Goal: Navigation & Orientation: Find specific page/section

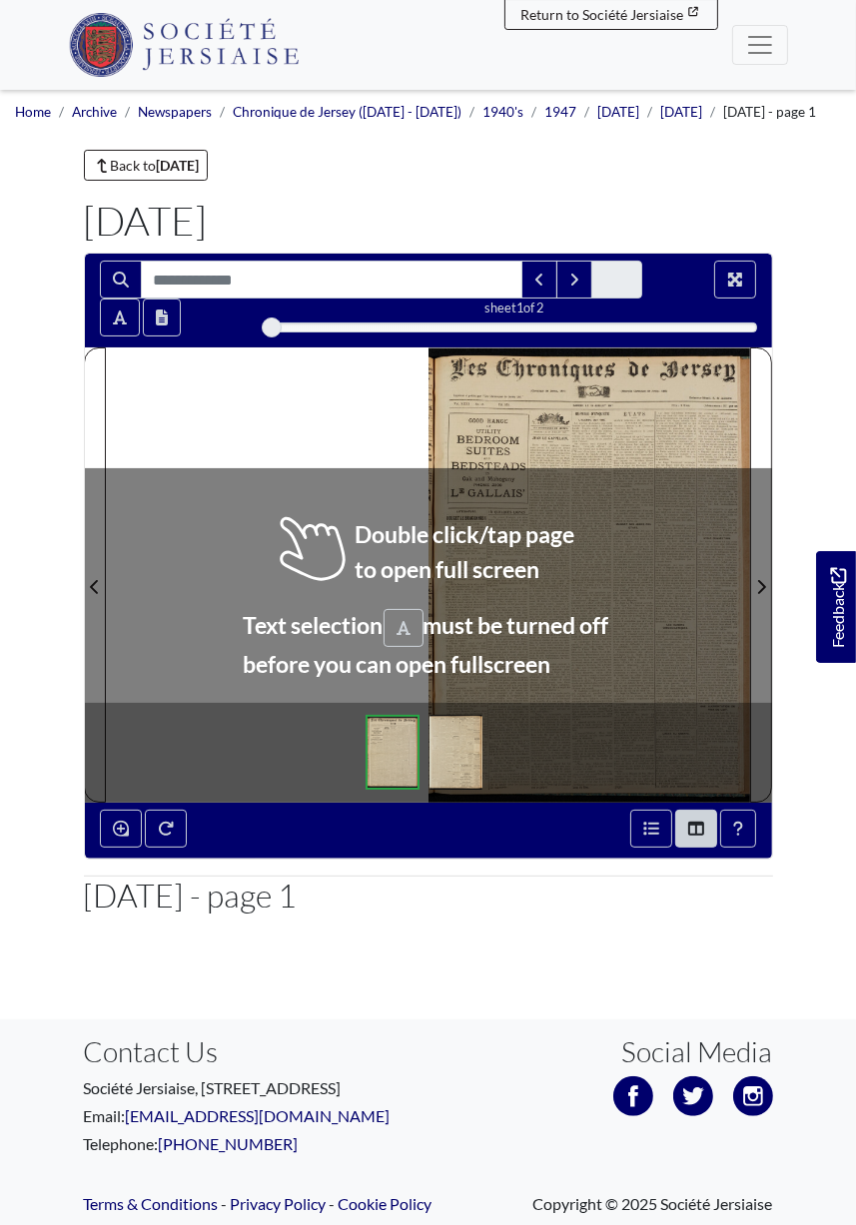
click at [493, 479] on div at bounding box center [588, 574] width 321 height 455
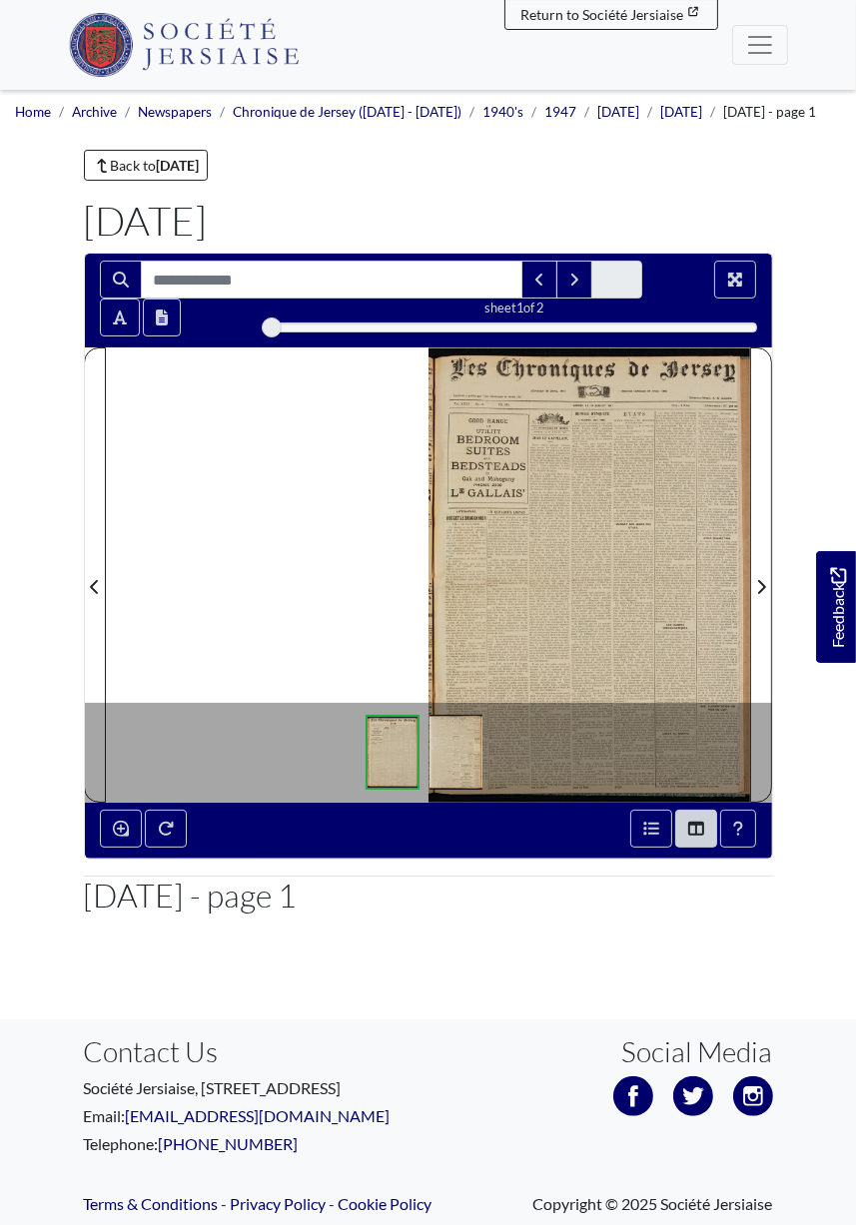
click at [640, 561] on div at bounding box center [588, 574] width 321 height 455
click at [765, 595] on icon "Next Page" at bounding box center [761, 587] width 10 height 16
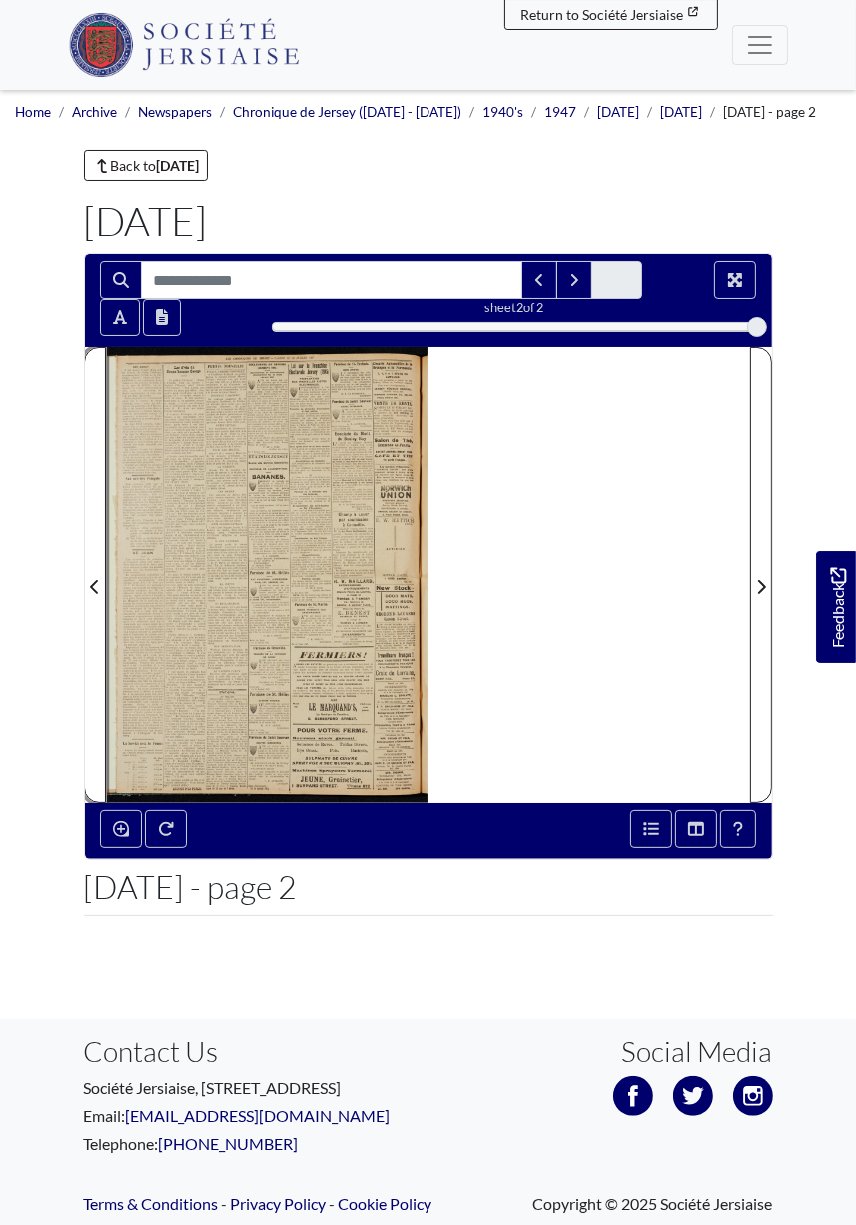
click at [85, 619] on span "Previous Page" at bounding box center [95, 574] width 20 height 453
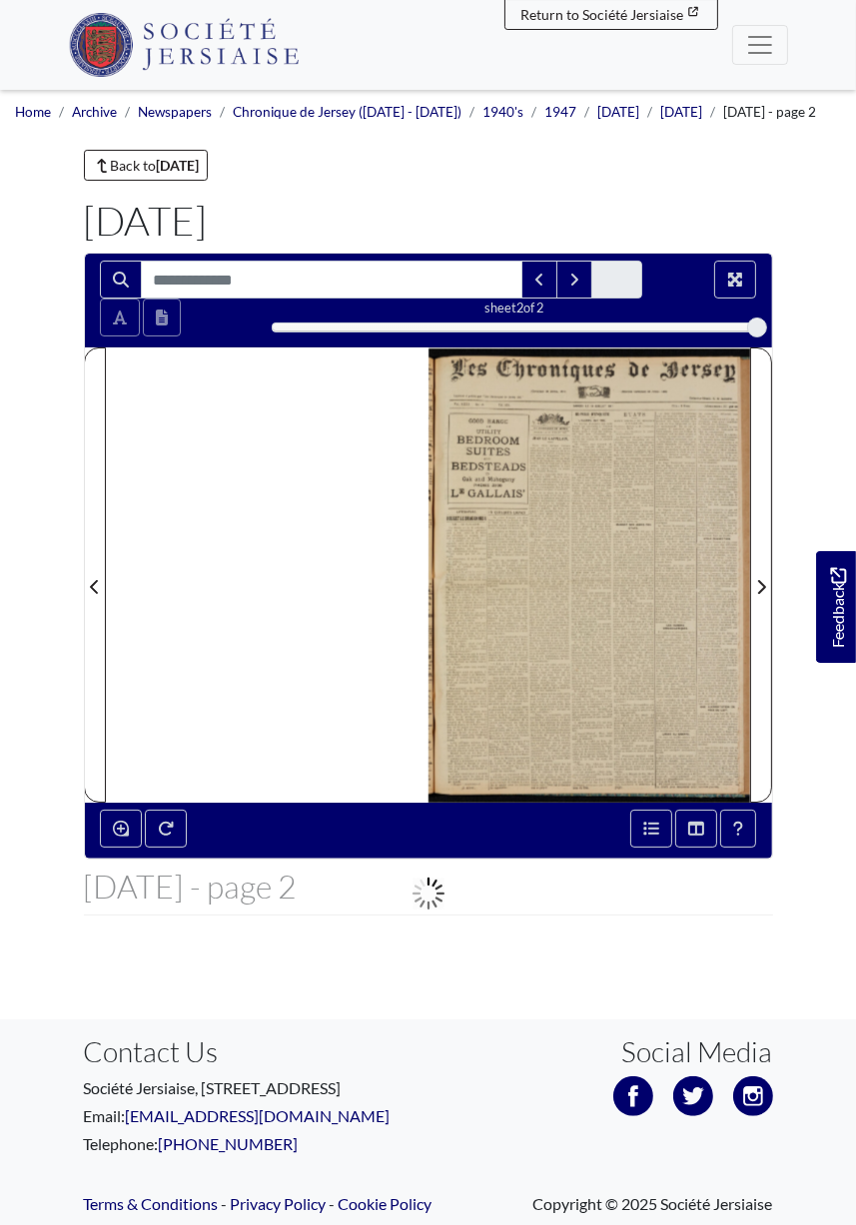
click at [601, 517] on div at bounding box center [589, 574] width 322 height 455
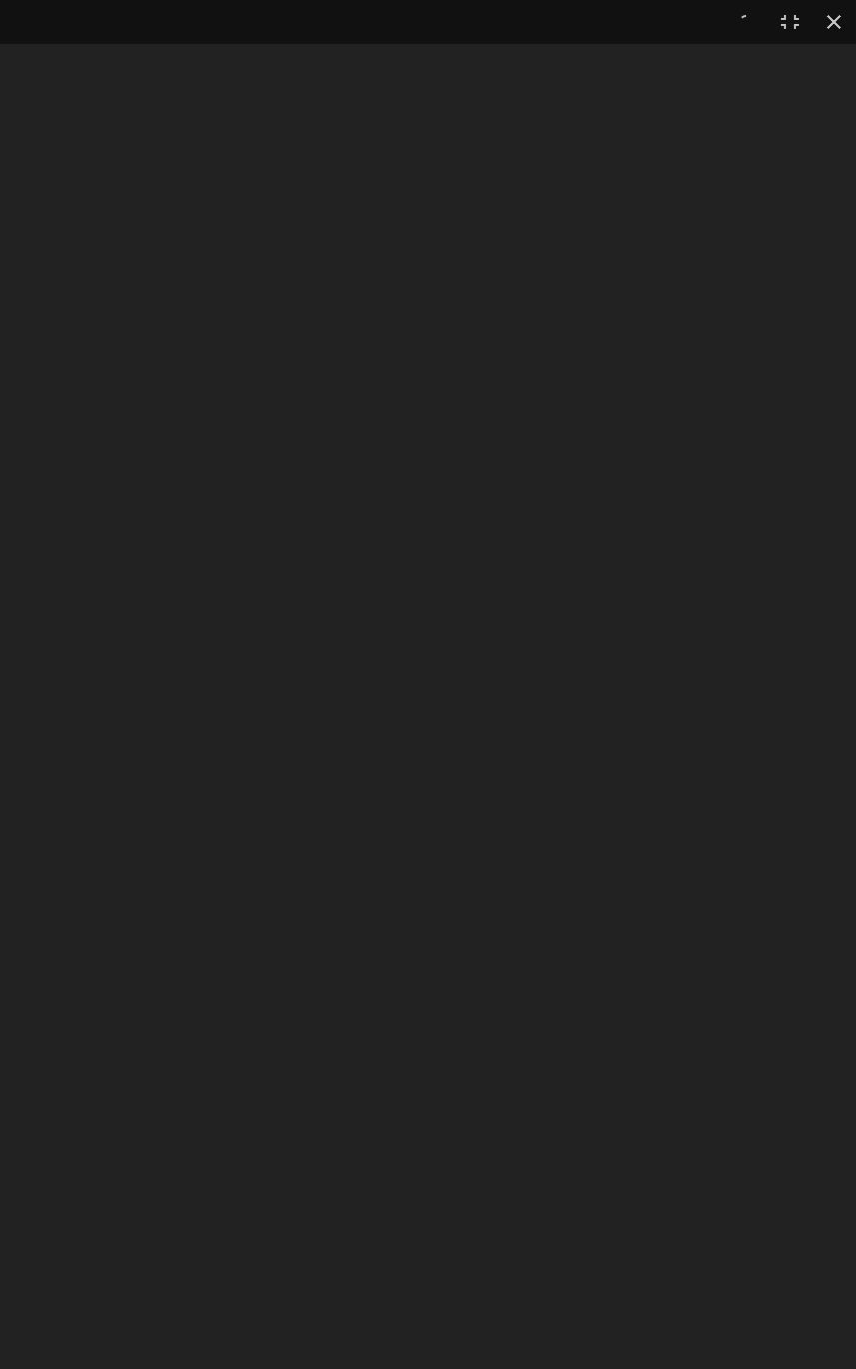
click at [850, 5] on button at bounding box center [834, 22] width 44 height 44
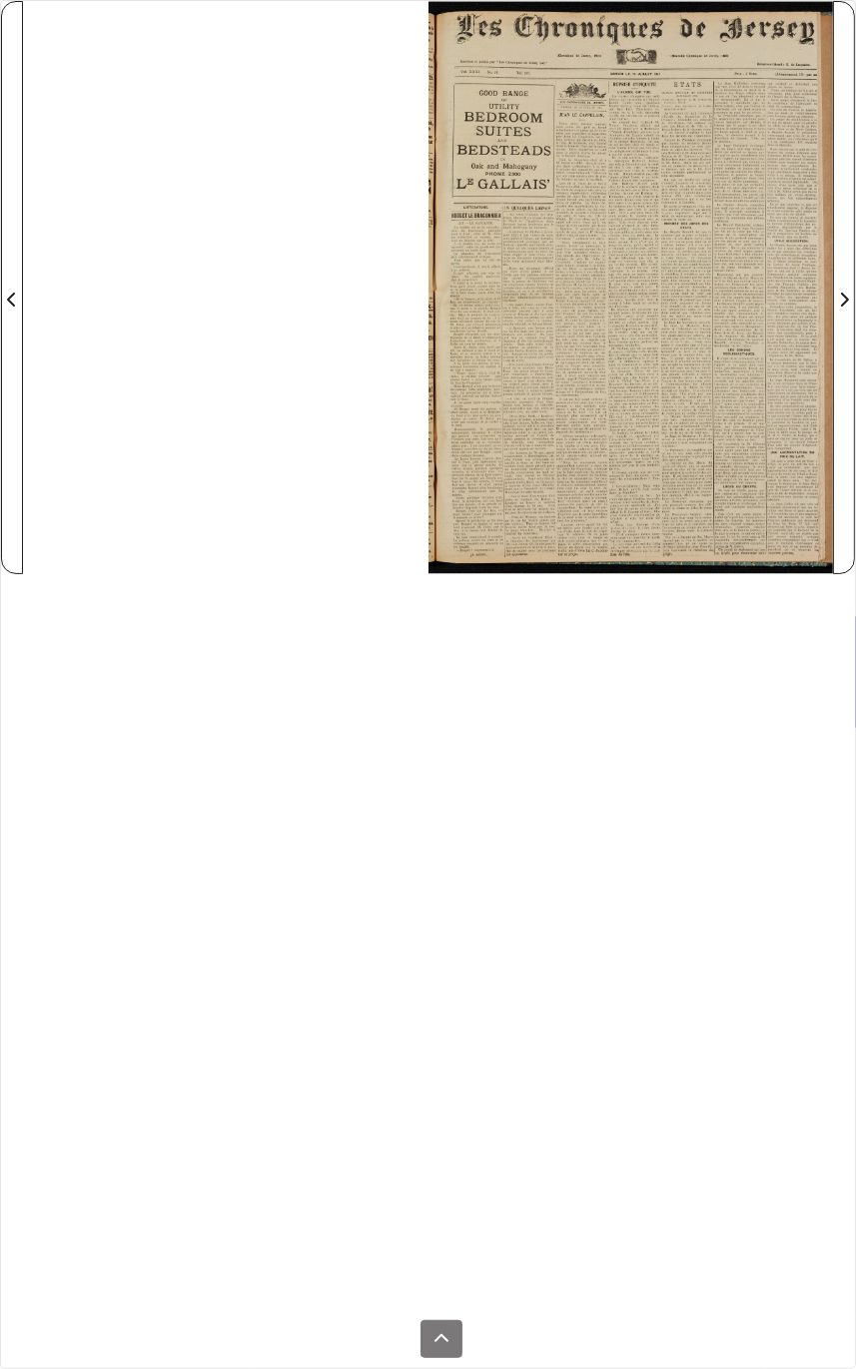
click at [711, 170] on div at bounding box center [630, 287] width 405 height 573
click at [652, 391] on div at bounding box center [630, 287] width 405 height 573
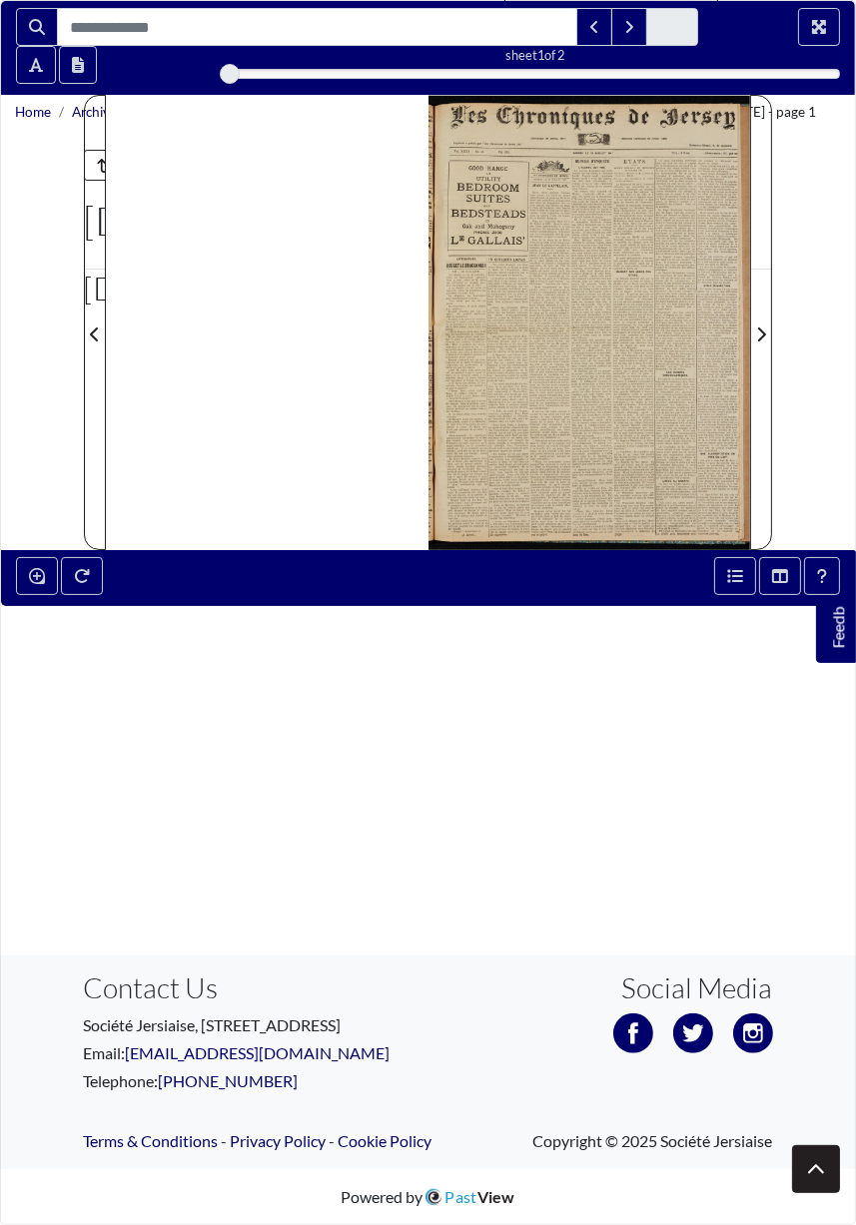
scroll to position [40, 0]
